Goal: Information Seeking & Learning: Check status

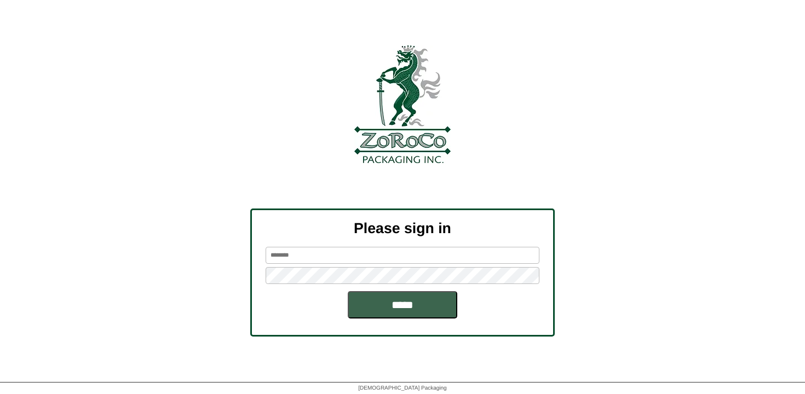
scroll to position [3, 0]
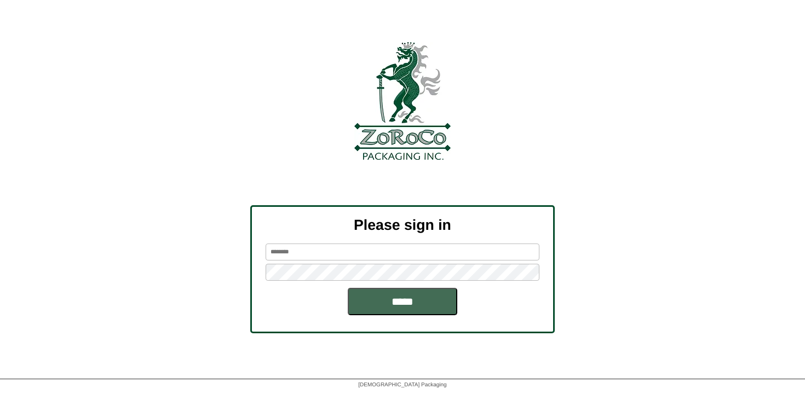
type input "********"
click at [383, 293] on input "*****" at bounding box center [402, 301] width 109 height 27
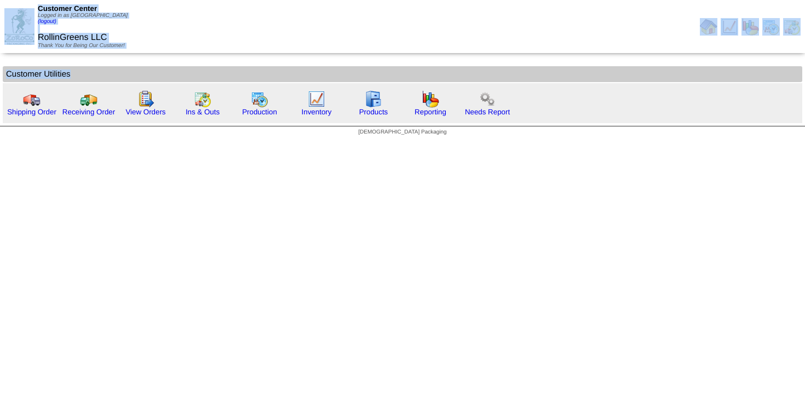
drag, startPoint x: 534, startPoint y: 116, endPoint x: 0, endPoint y: 25, distance: 541.4
click at [0, 25] on body "Customer Center Logged in as Ngarland (logout) RollinGreens LLC Thank You for B…" at bounding box center [402, 70] width 805 height 141
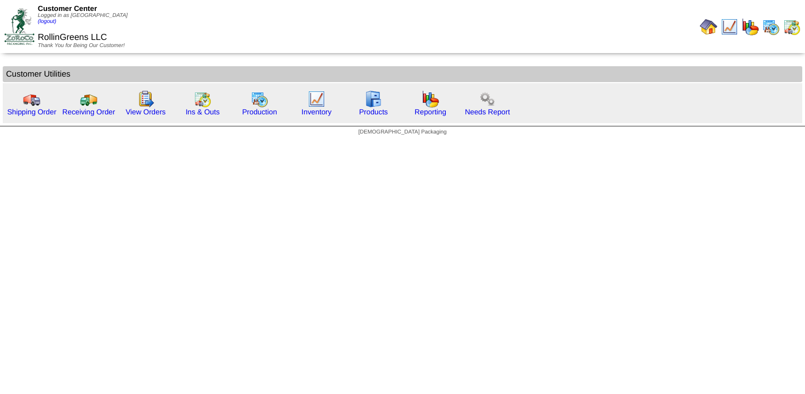
click at [45, 56] on div at bounding box center [402, 31] width 805 height 63
click at [350, 141] on html "Customer Center Logged in as Ngarland (logout) RollinGreens LLC Thank You for B…" at bounding box center [402, 70] width 805 height 141
click at [198, 112] on link "Ins & Outs" at bounding box center [203, 112] width 34 height 8
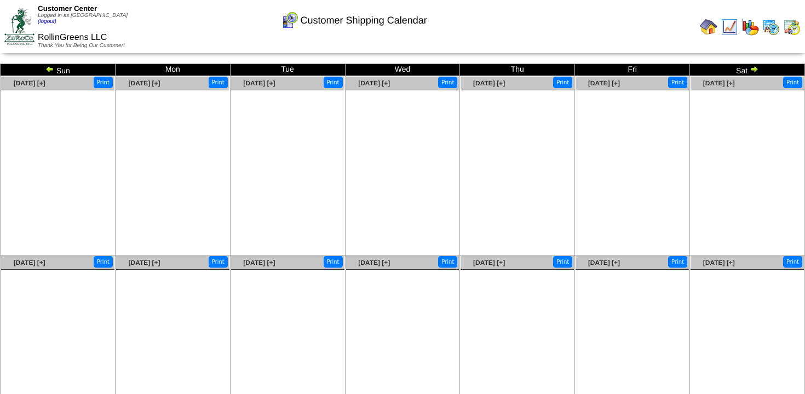
click at [757, 64] on td "Sat" at bounding box center [747, 70] width 115 height 12
click at [750, 68] on img at bounding box center [753, 69] width 9 height 9
click at [48, 68] on img at bounding box center [49, 69] width 9 height 9
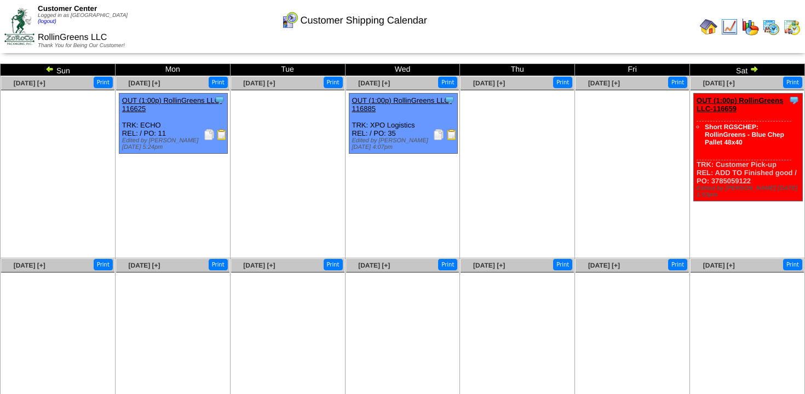
click at [27, 21] on img at bounding box center [19, 26] width 30 height 37
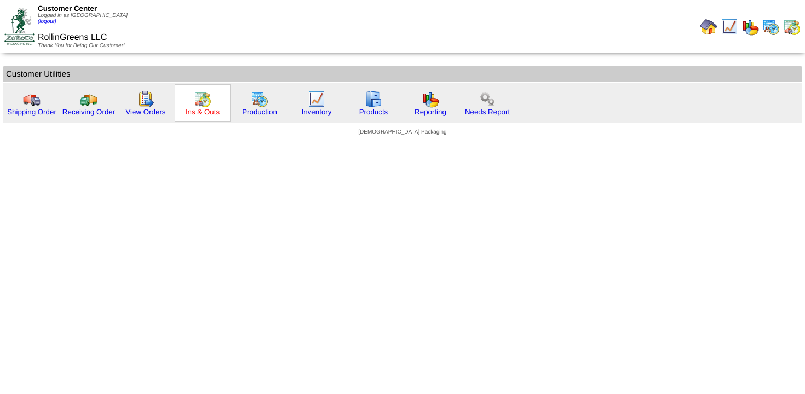
click at [210, 109] on link "Ins & Outs" at bounding box center [203, 112] width 34 height 8
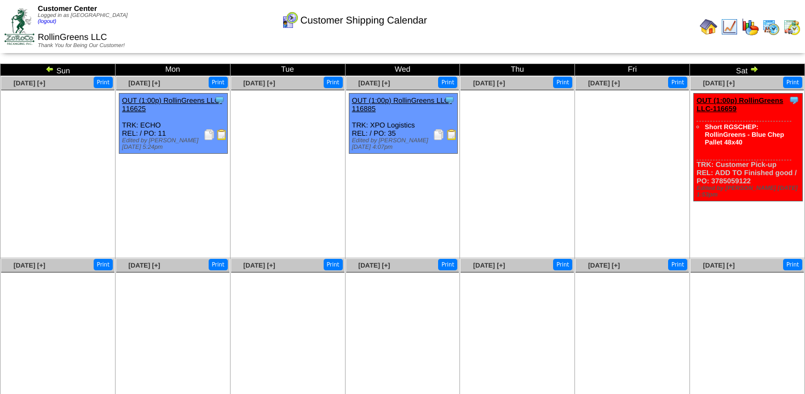
click at [758, 66] on td "Sat" at bounding box center [747, 70] width 115 height 12
click at [751, 70] on img at bounding box center [753, 69] width 9 height 9
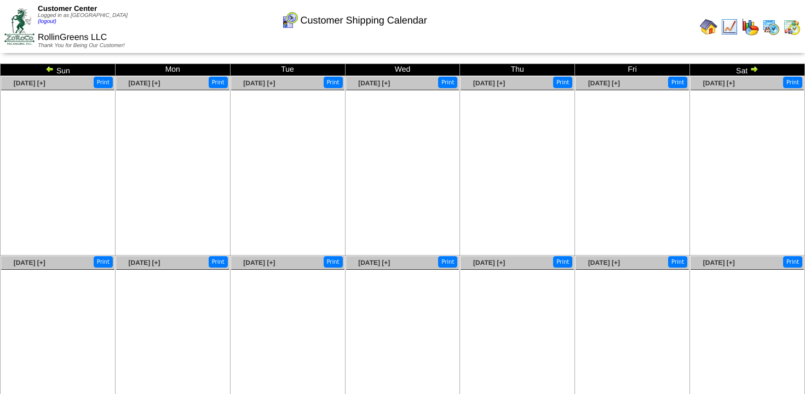
click at [751, 70] on img at bounding box center [753, 69] width 9 height 9
click at [31, 27] on img at bounding box center [19, 26] width 30 height 37
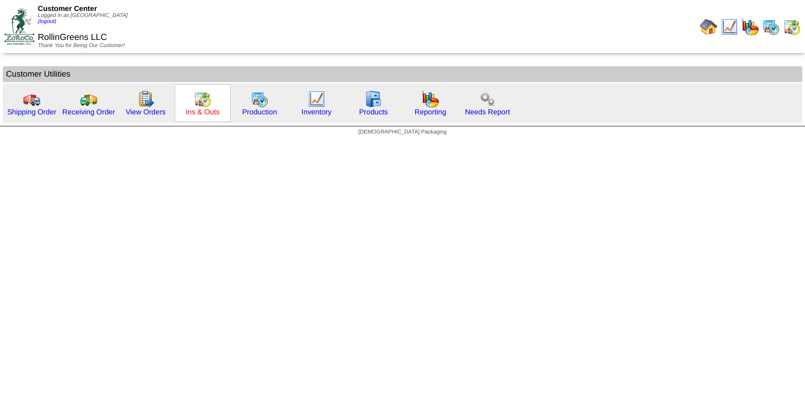
click at [219, 114] on link "Ins & Outs" at bounding box center [203, 112] width 34 height 8
click at [210, 106] on img at bounding box center [203, 99] width 18 height 18
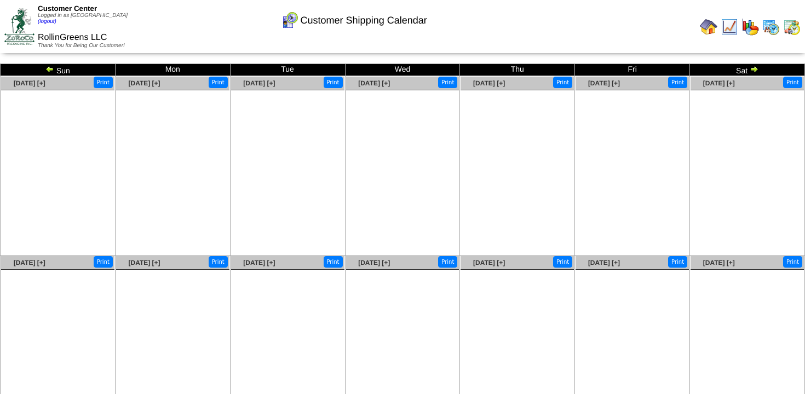
click at [51, 64] on td "Sun" at bounding box center [58, 70] width 115 height 12
click at [51, 66] on img at bounding box center [49, 69] width 9 height 9
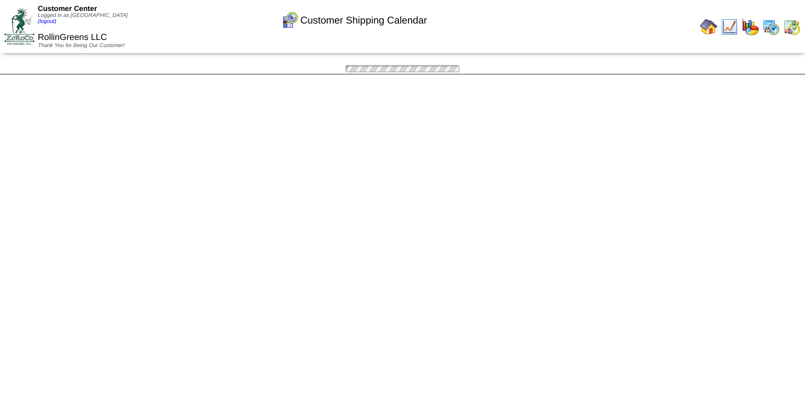
click at [51, 66] on div "Customer Shipping Calendar Sun Mon Tue Wed Thu Fri [DATE] [+] Print" at bounding box center [402, 68] width 805 height 11
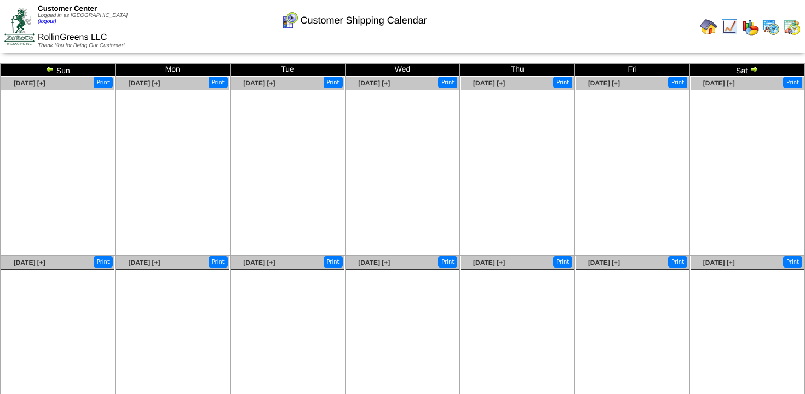
click at [51, 66] on img at bounding box center [49, 69] width 9 height 9
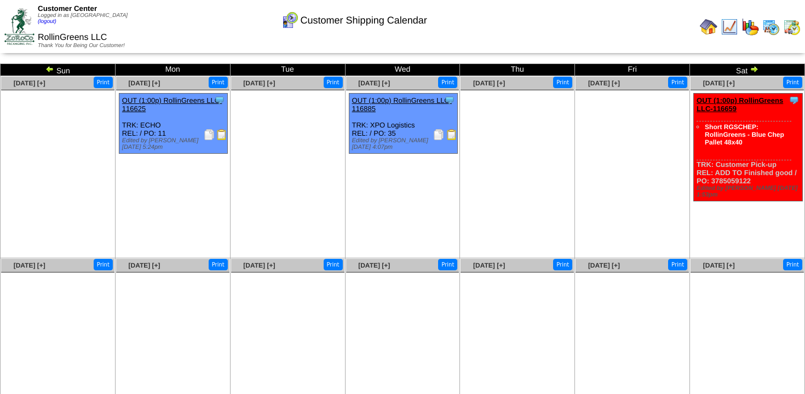
click at [51, 66] on img at bounding box center [49, 69] width 9 height 9
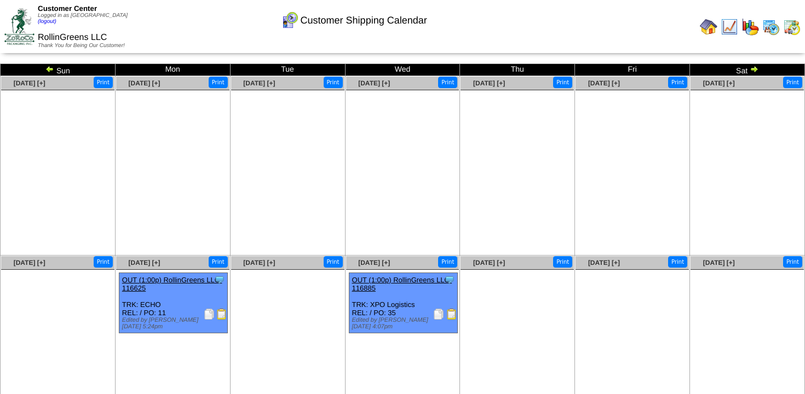
click at [51, 66] on img at bounding box center [49, 69] width 9 height 9
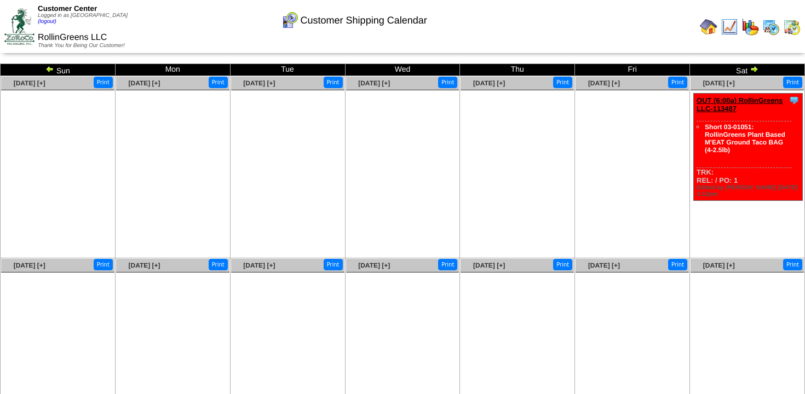
click at [51, 69] on img at bounding box center [49, 69] width 9 height 9
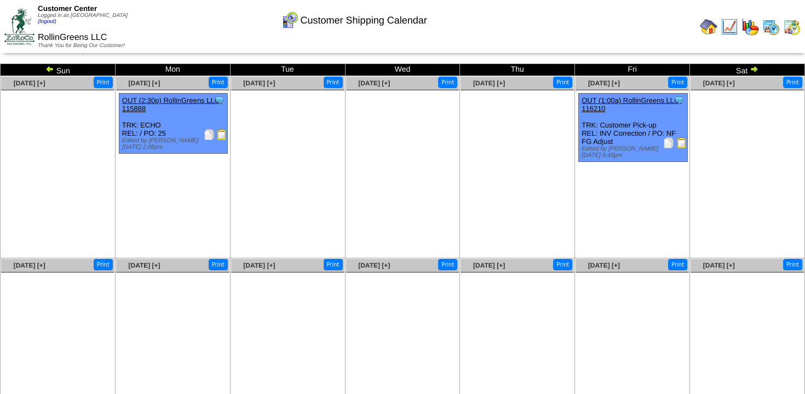
click at [51, 69] on img at bounding box center [49, 69] width 9 height 9
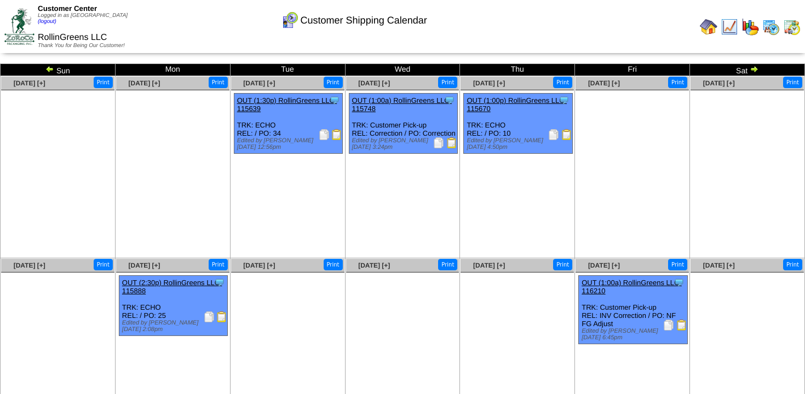
click at [51, 69] on img at bounding box center [49, 69] width 9 height 9
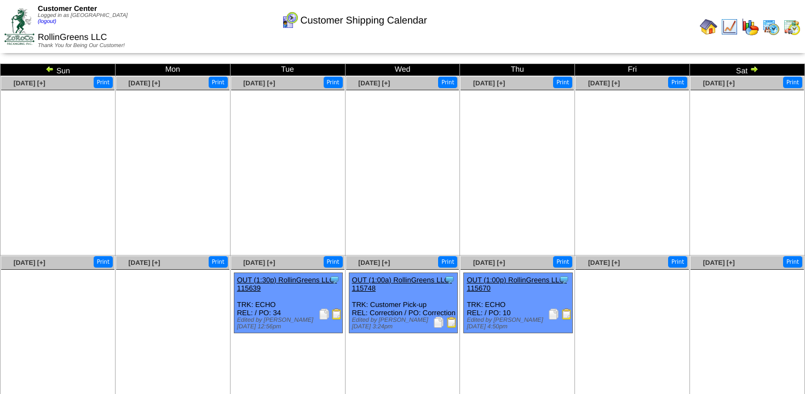
click at [24, 22] on img at bounding box center [19, 26] width 30 height 37
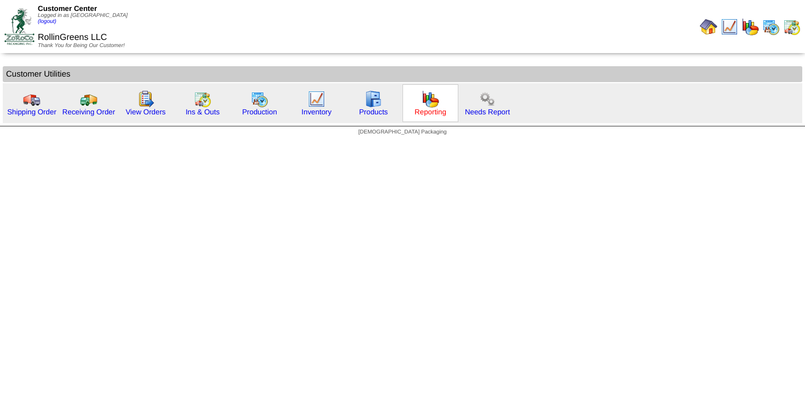
click at [433, 108] on link "Reporting" at bounding box center [430, 112] width 32 height 8
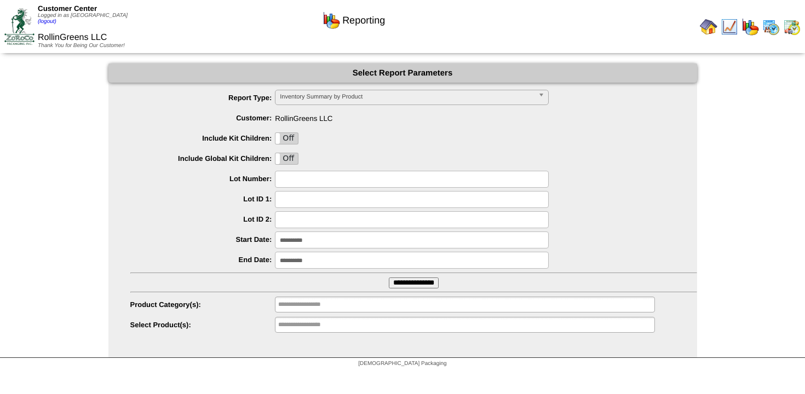
click at [360, 315] on ul "**********" at bounding box center [402, 212] width 588 height 244
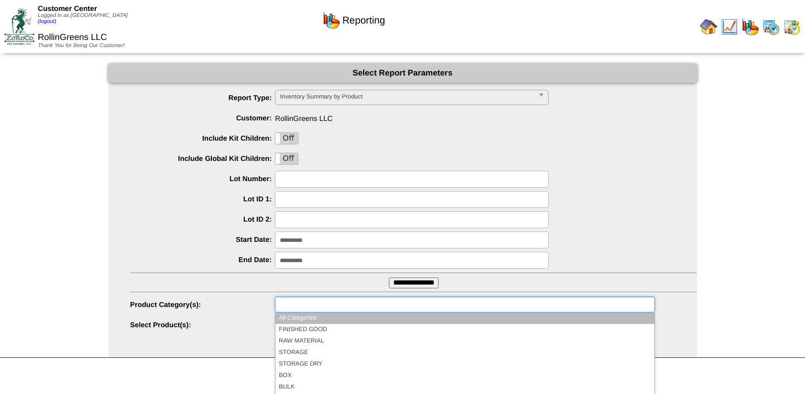
click at [359, 305] on ul at bounding box center [464, 305] width 379 height 16
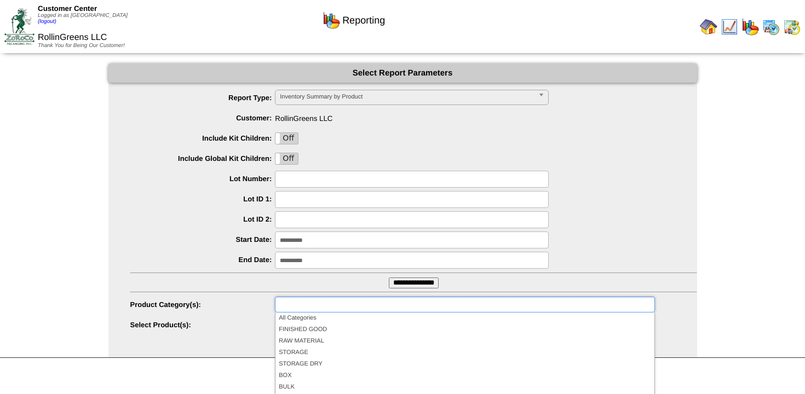
click at [382, 85] on form "**********" at bounding box center [402, 198] width 588 height 270
type input "**********"
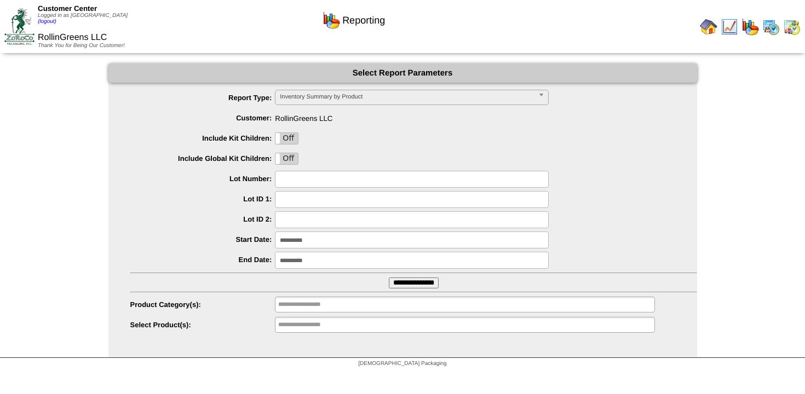
click at [377, 97] on span "Inventory Summary by Product" at bounding box center [407, 96] width 254 height 13
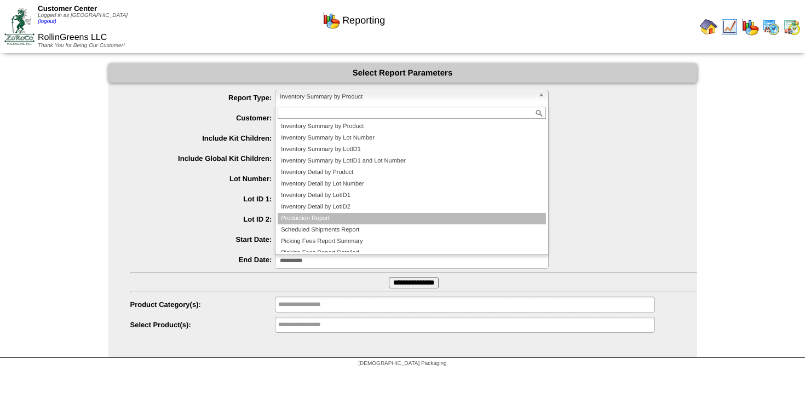
scroll to position [18, 0]
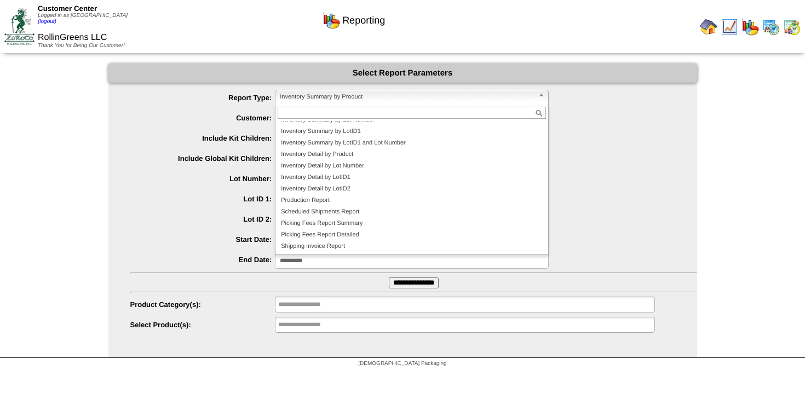
click at [191, 189] on ul "**********" at bounding box center [402, 212] width 588 height 244
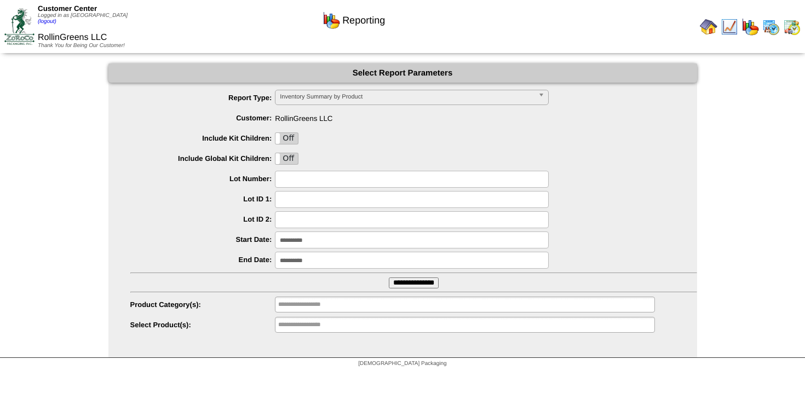
click at [21, 28] on img at bounding box center [19, 26] width 30 height 37
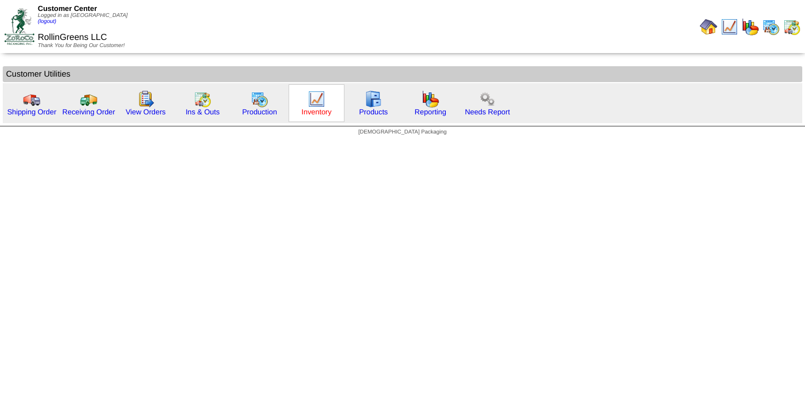
click at [321, 113] on link "Inventory" at bounding box center [317, 112] width 30 height 8
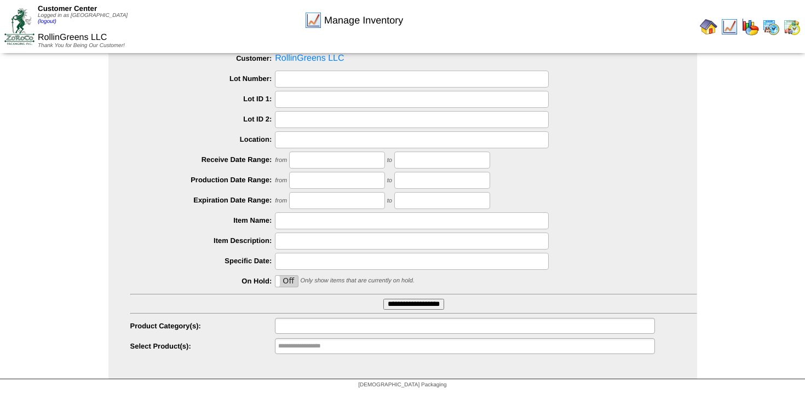
click at [328, 330] on input "text" at bounding box center [313, 326] width 70 height 14
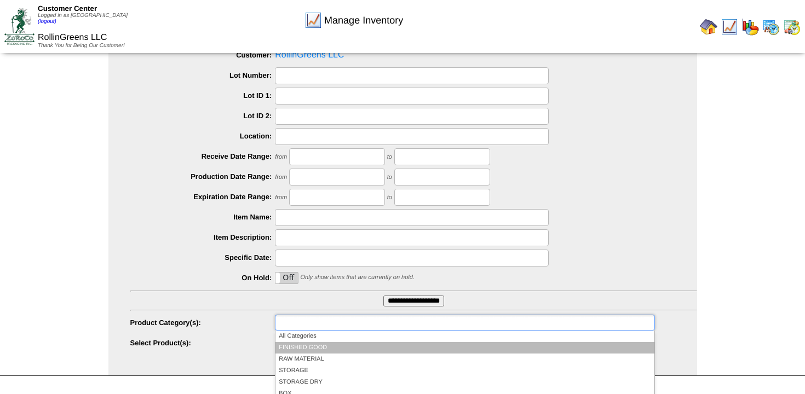
click at [325, 348] on li "FINISHED GOOD" at bounding box center [464, 347] width 378 height 11
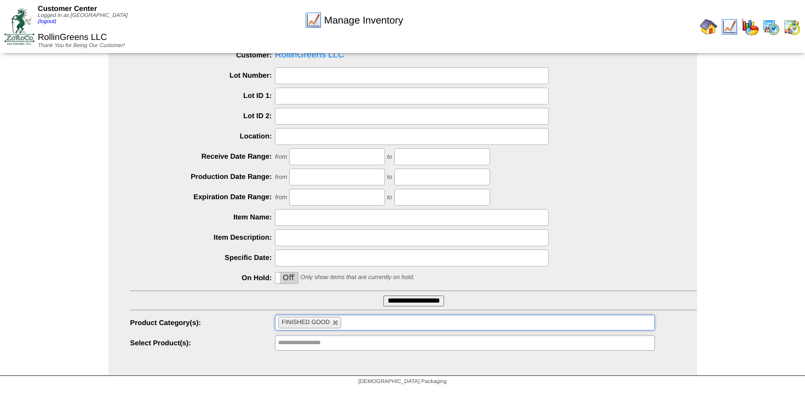
click at [396, 304] on input "**********" at bounding box center [413, 301] width 61 height 11
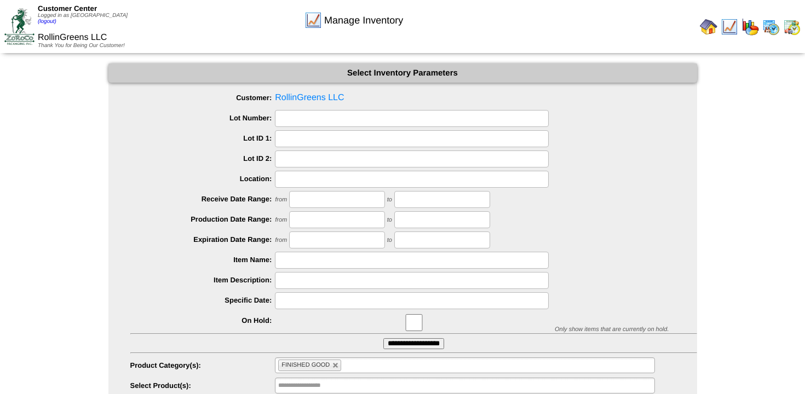
scroll to position [41, 0]
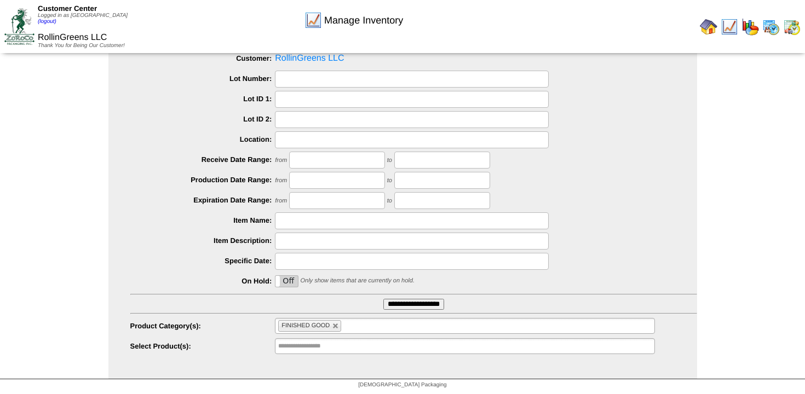
click at [26, 25] on img at bounding box center [19, 26] width 30 height 37
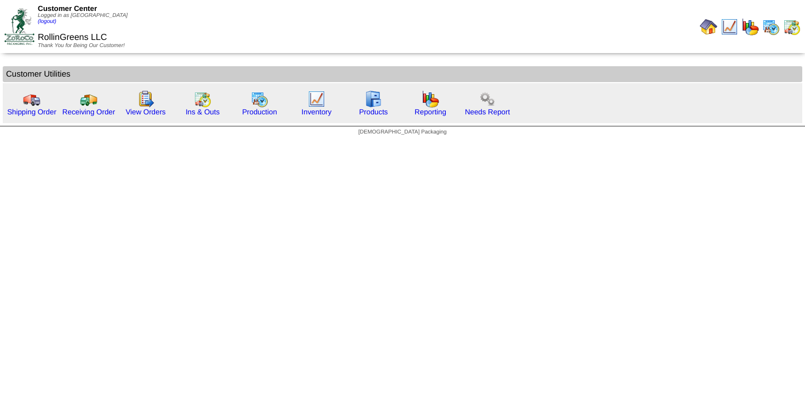
click at [766, 25] on img at bounding box center [771, 27] width 18 height 18
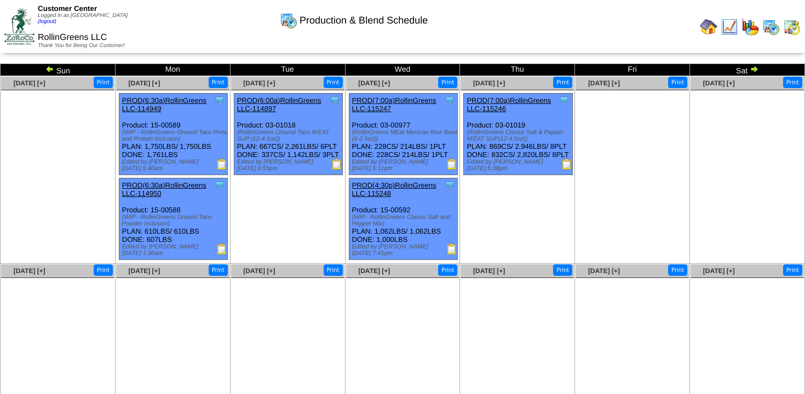
click at [336, 170] on img at bounding box center [336, 164] width 11 height 11
click at [266, 104] on link "PROD(6:00a)RollinGreens LLC-114897" at bounding box center [279, 104] width 84 height 16
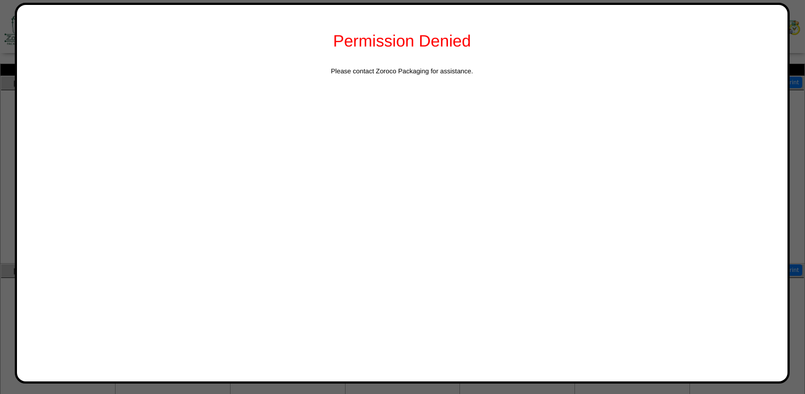
click at [798, 37] on div at bounding box center [402, 230] width 805 height 461
click at [802, 19] on div at bounding box center [402, 230] width 805 height 461
click at [1, 43] on div at bounding box center [402, 230] width 805 height 461
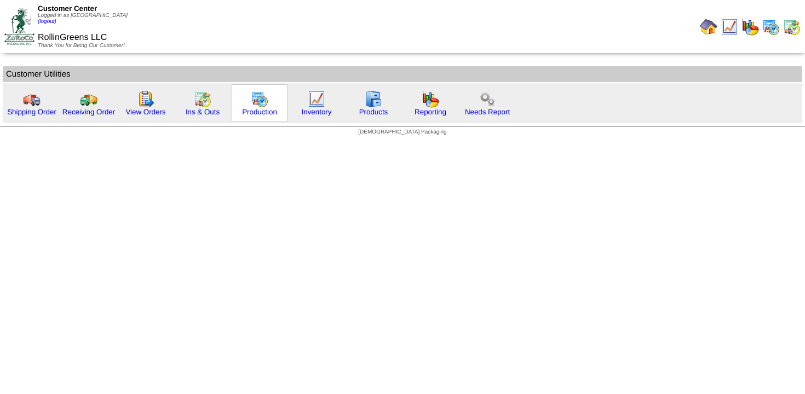
click at [246, 100] on div "Production" at bounding box center [260, 103] width 56 height 38
click at [254, 100] on img at bounding box center [260, 99] width 18 height 18
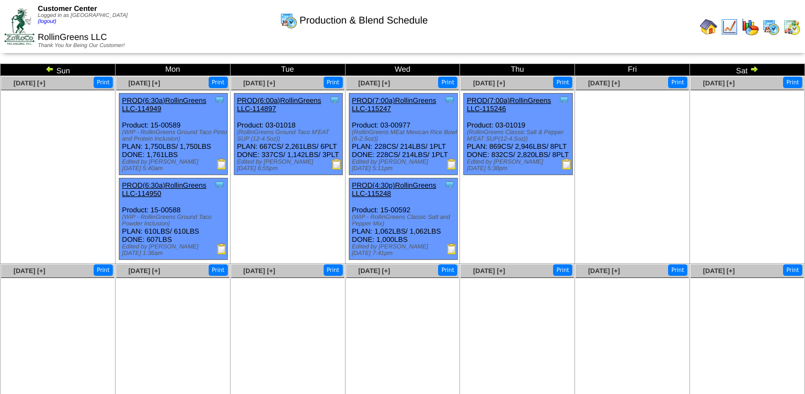
click at [20, 27] on img at bounding box center [19, 26] width 30 height 37
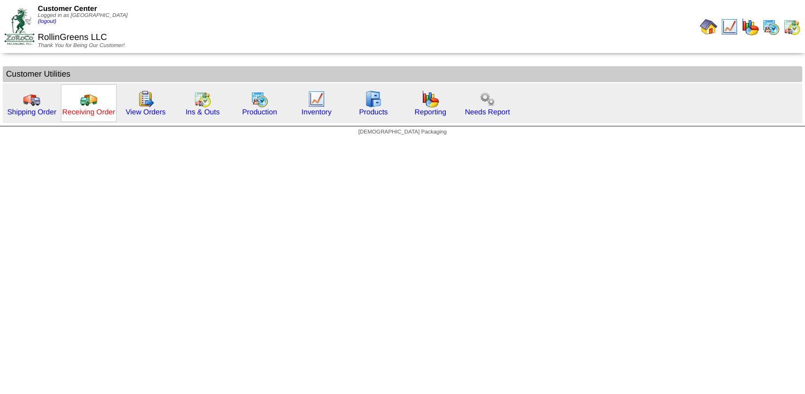
click at [89, 108] on link "Receiving Order" at bounding box center [88, 112] width 53 height 8
click at [373, 106] on img at bounding box center [374, 99] width 18 height 18
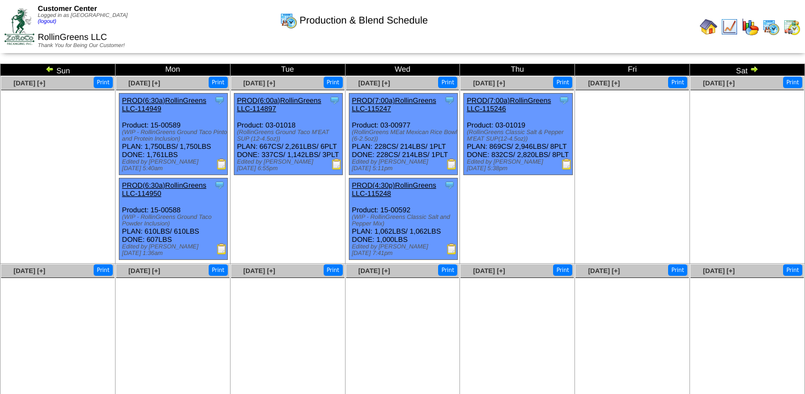
click at [18, 23] on img at bounding box center [19, 26] width 30 height 37
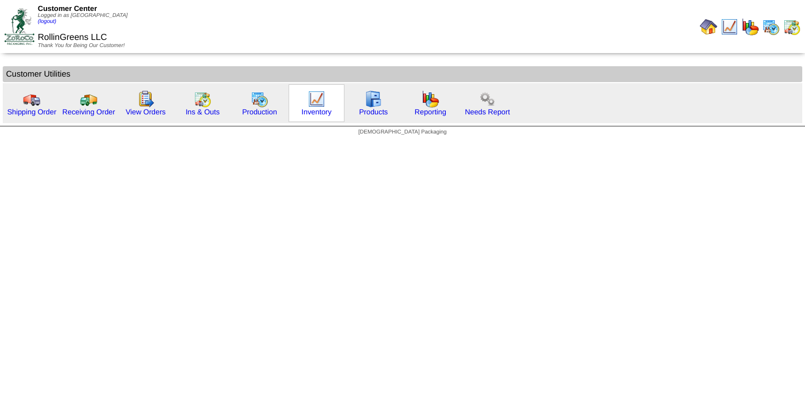
click at [302, 103] on div "Inventory" at bounding box center [316, 103] width 56 height 38
click at [428, 112] on link "Reporting" at bounding box center [430, 112] width 32 height 8
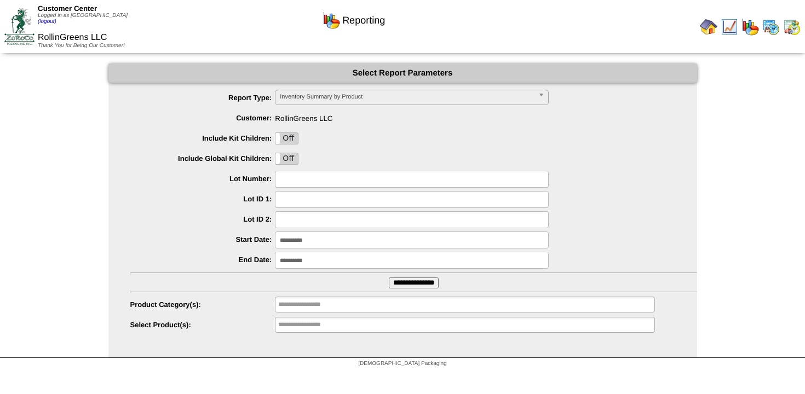
click at [309, 97] on span "Inventory Summary by Product" at bounding box center [407, 96] width 254 height 13
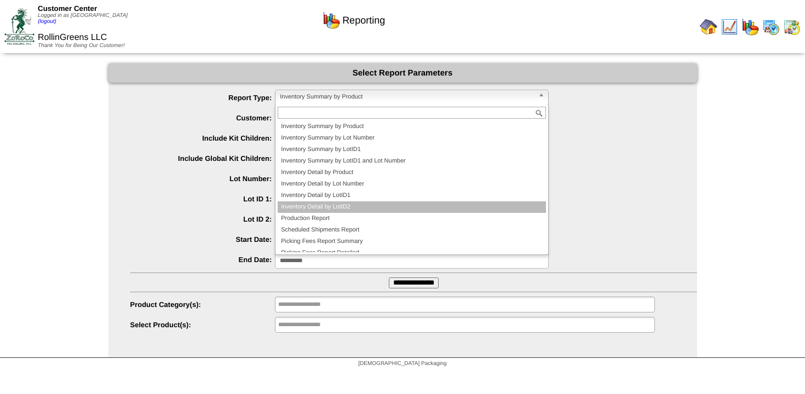
scroll to position [18, 0]
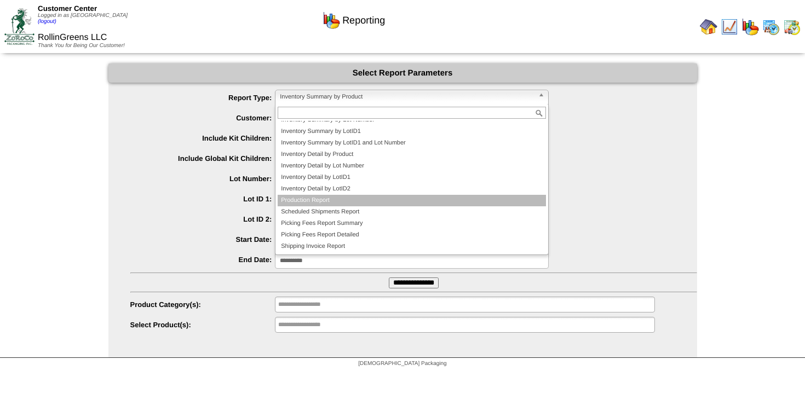
click at [361, 203] on li "Production Report" at bounding box center [412, 200] width 268 height 11
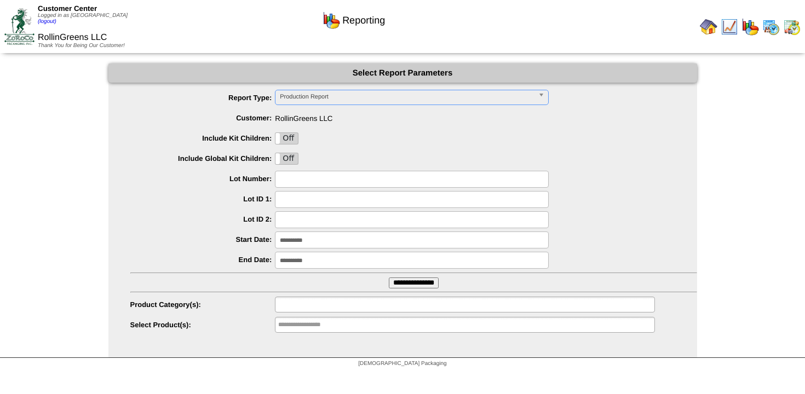
click at [370, 306] on ul at bounding box center [464, 305] width 379 height 16
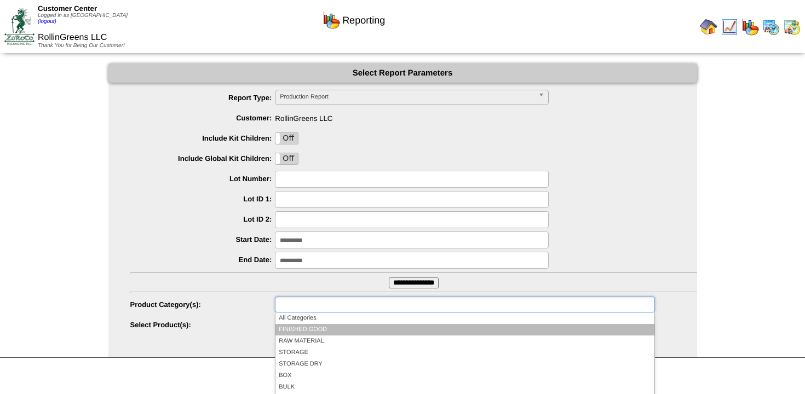
click at [362, 330] on li "FINISHED GOOD" at bounding box center [464, 329] width 378 height 11
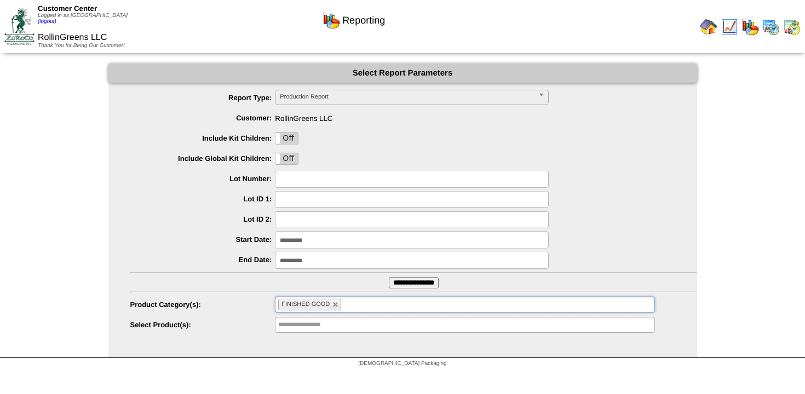
click at [390, 284] on input "**********" at bounding box center [414, 283] width 50 height 11
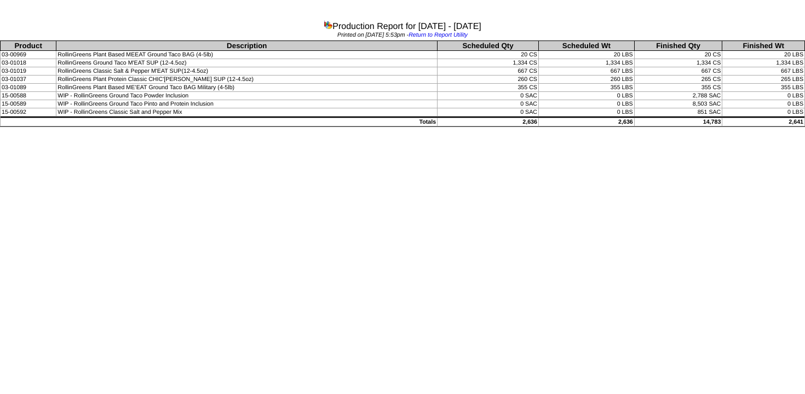
click at [323, 25] on img at bounding box center [327, 24] width 9 height 9
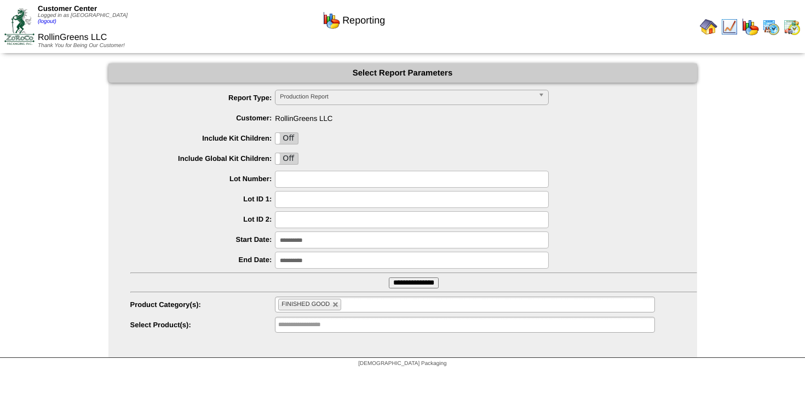
click at [319, 101] on span "Production Report" at bounding box center [407, 96] width 254 height 13
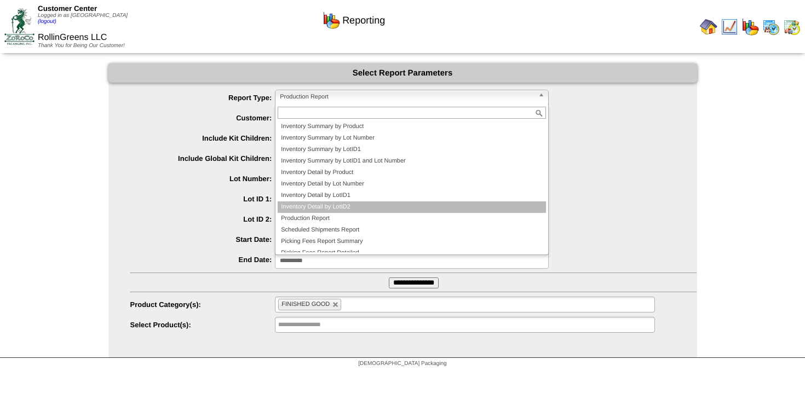
scroll to position [18, 0]
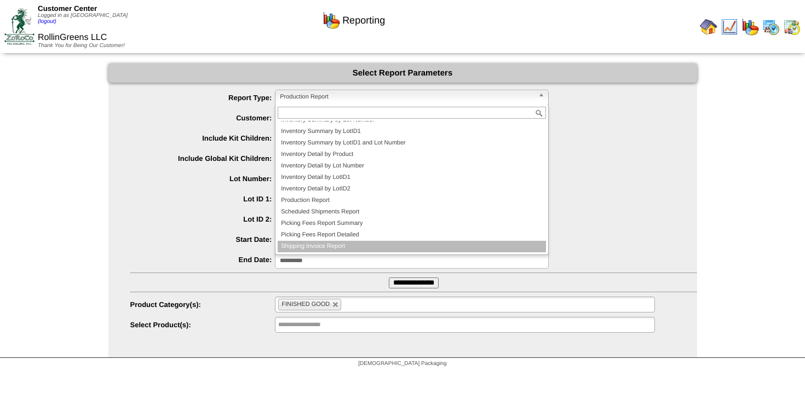
click at [333, 245] on li "Shipping Invoice Report" at bounding box center [412, 246] width 268 height 11
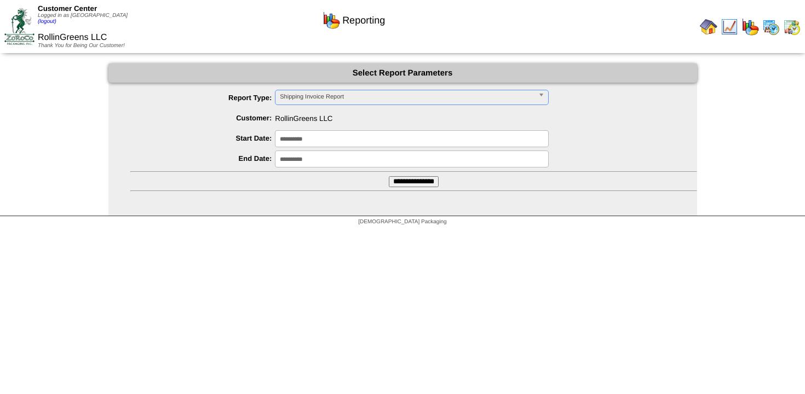
click at [401, 183] on input "**********" at bounding box center [414, 181] width 50 height 11
click at [22, 22] on img at bounding box center [19, 26] width 30 height 37
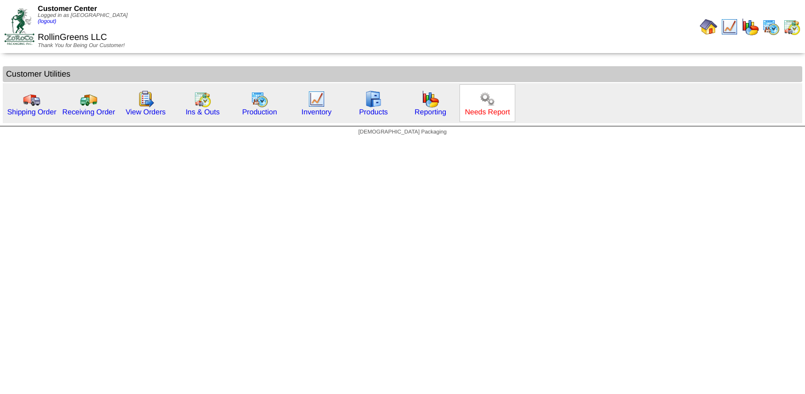
click at [497, 113] on link "Needs Report" at bounding box center [487, 112] width 45 height 8
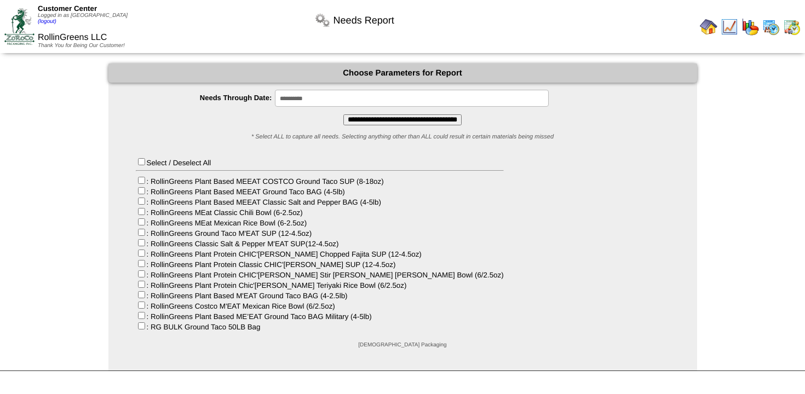
click at [369, 97] on input "**********" at bounding box center [412, 98] width 274 height 17
